Goal: Find specific page/section: Find specific page/section

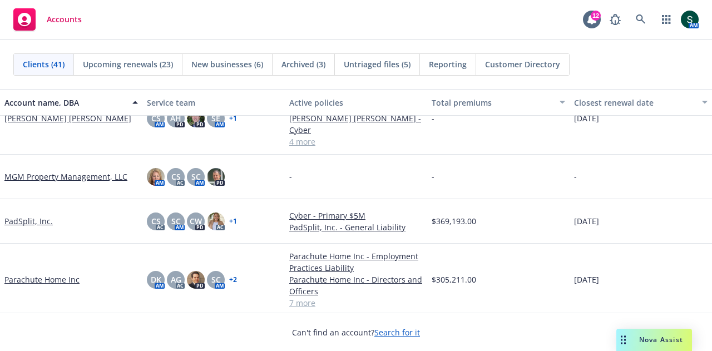
scroll to position [1113, 0]
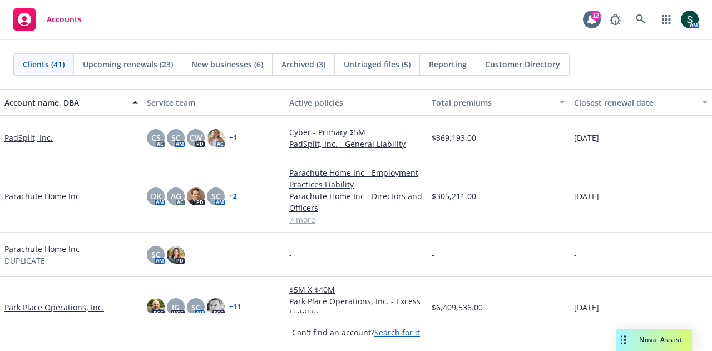
click at [57, 193] on link "Parachute Home Inc" at bounding box center [41, 196] width 75 height 12
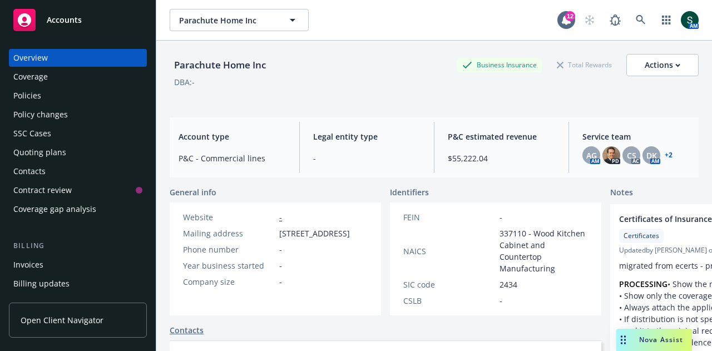
click at [24, 95] on div "Policies" at bounding box center [27, 96] width 28 height 18
